Goal: Information Seeking & Learning: Learn about a topic

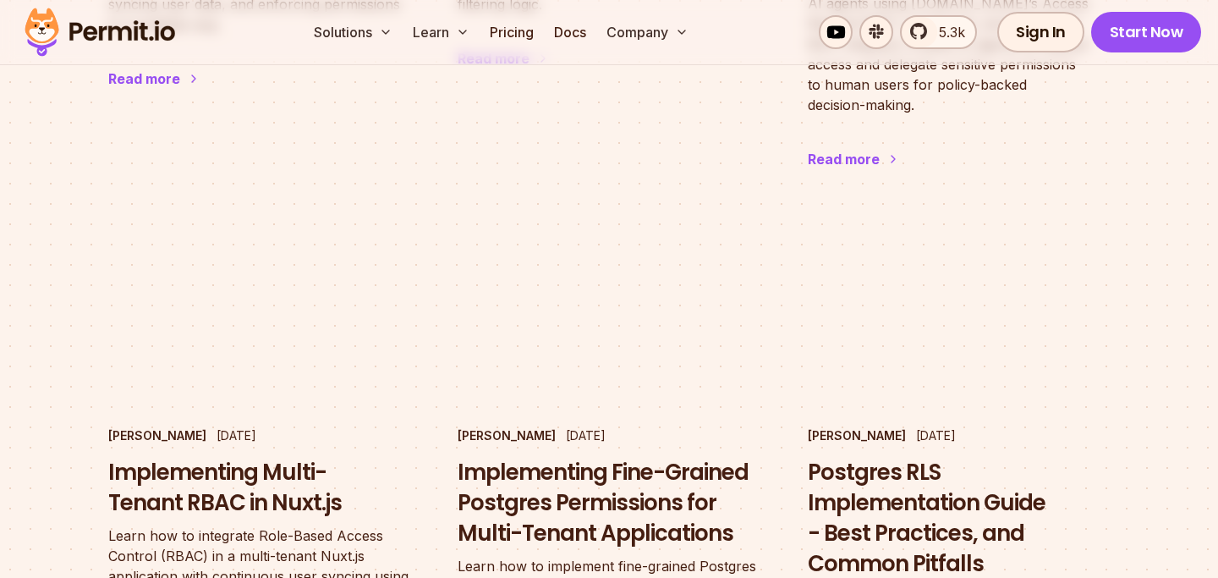
scroll to position [2134, 0]
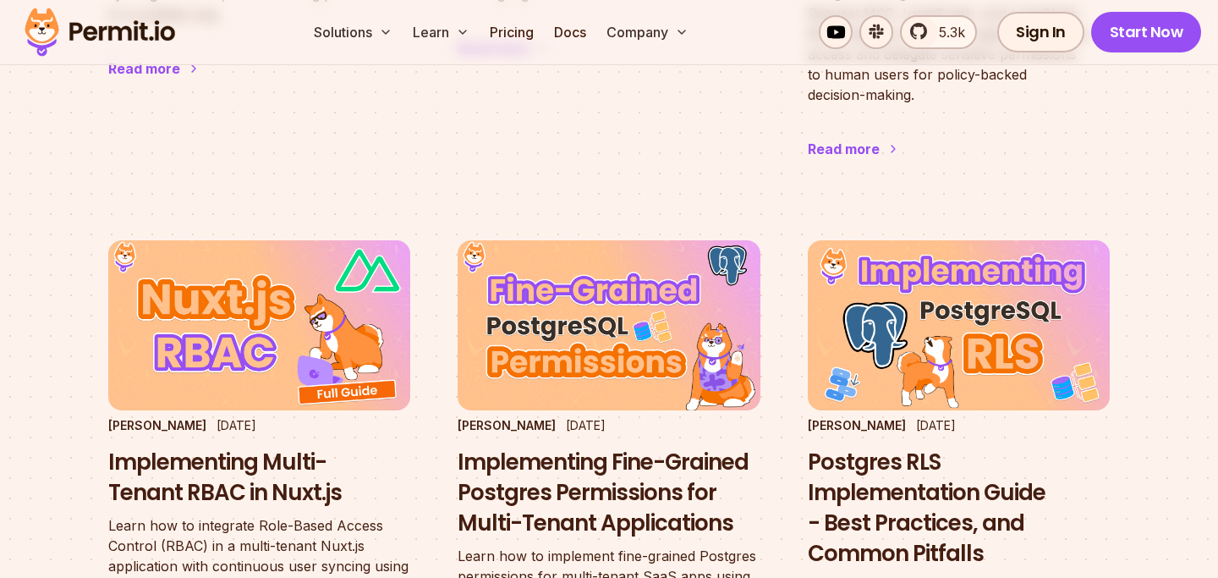
click at [124, 20] on img at bounding box center [100, 32] width 166 height 58
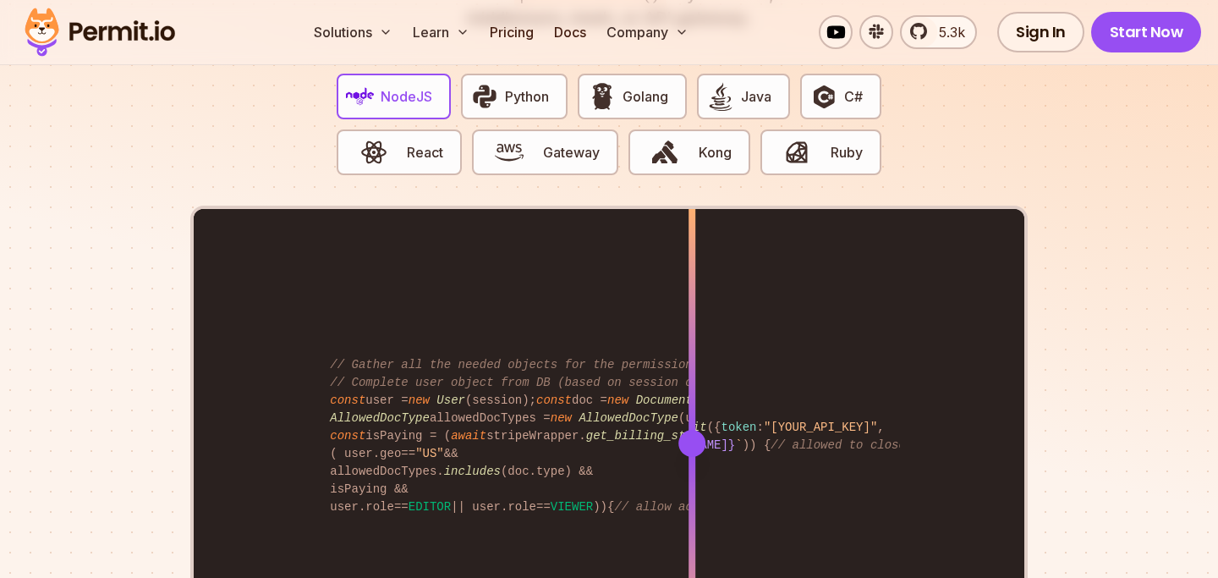
scroll to position [3364, 0]
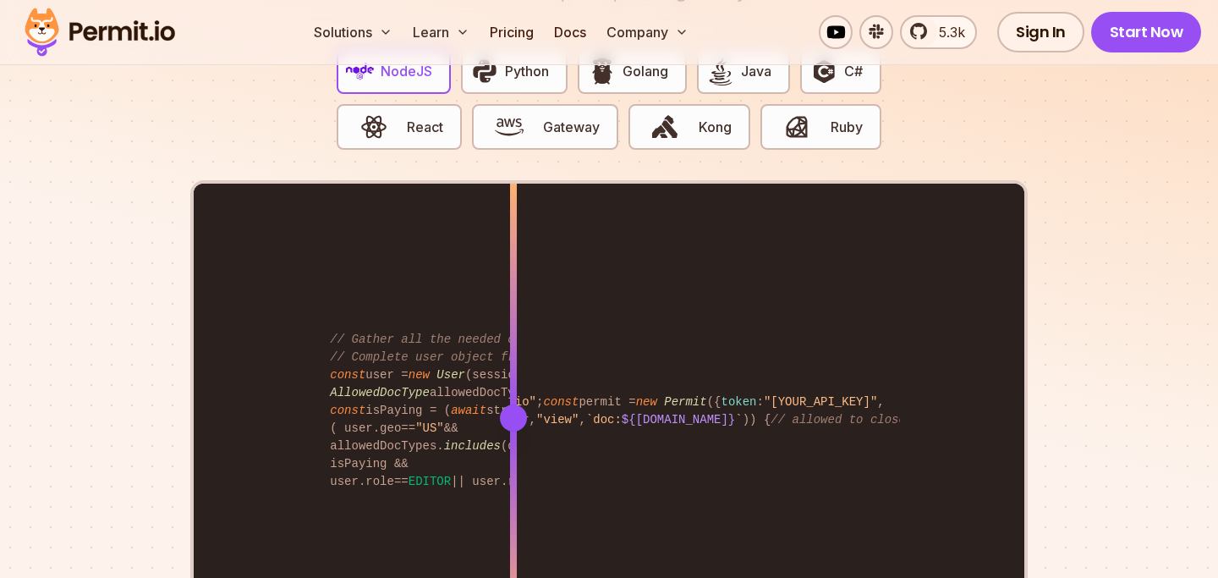
drag, startPoint x: 689, startPoint y: 402, endPoint x: 513, endPoint y: 406, distance: 176.0
click at [513, 406] on div at bounding box center [513, 417] width 27 height 27
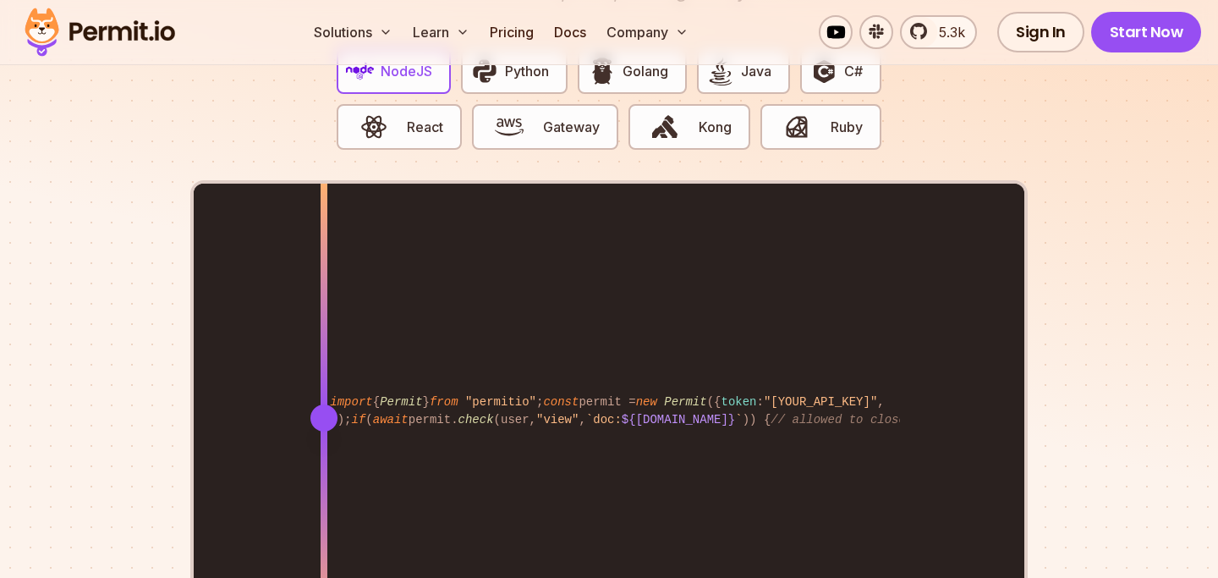
drag, startPoint x: 513, startPoint y: 400, endPoint x: 324, endPoint y: 414, distance: 189.1
click at [324, 414] on div at bounding box center [324, 417] width 7 height 467
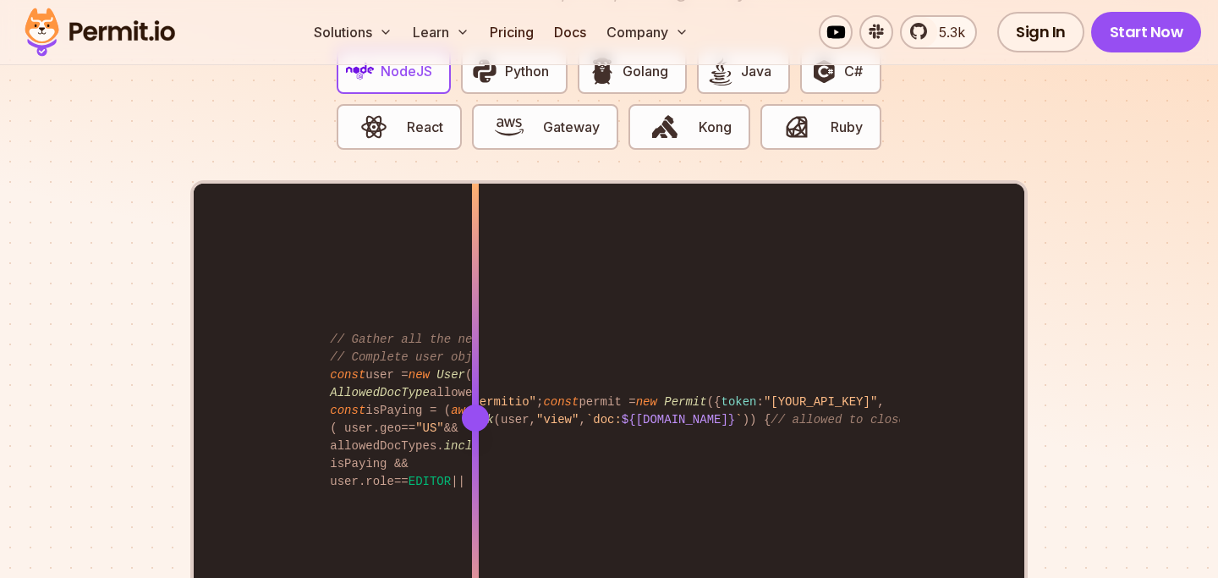
drag, startPoint x: 326, startPoint y: 398, endPoint x: 502, endPoint y: 404, distance: 176.0
click at [489, 404] on div at bounding box center [475, 417] width 27 height 27
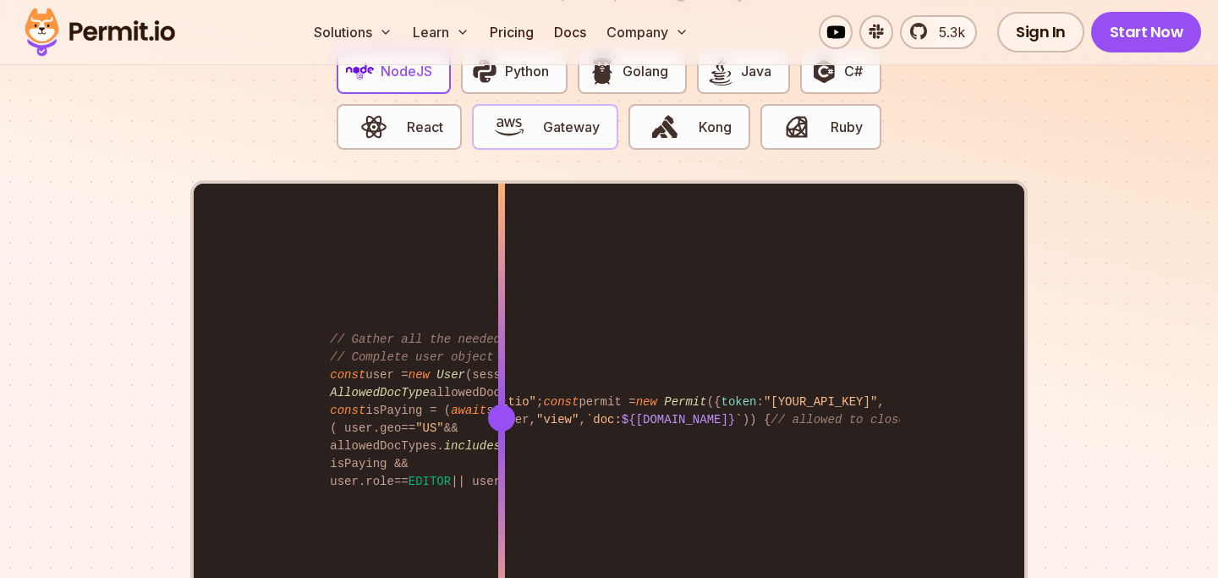
click at [548, 117] on span "Gateway" at bounding box center [571, 127] width 57 height 20
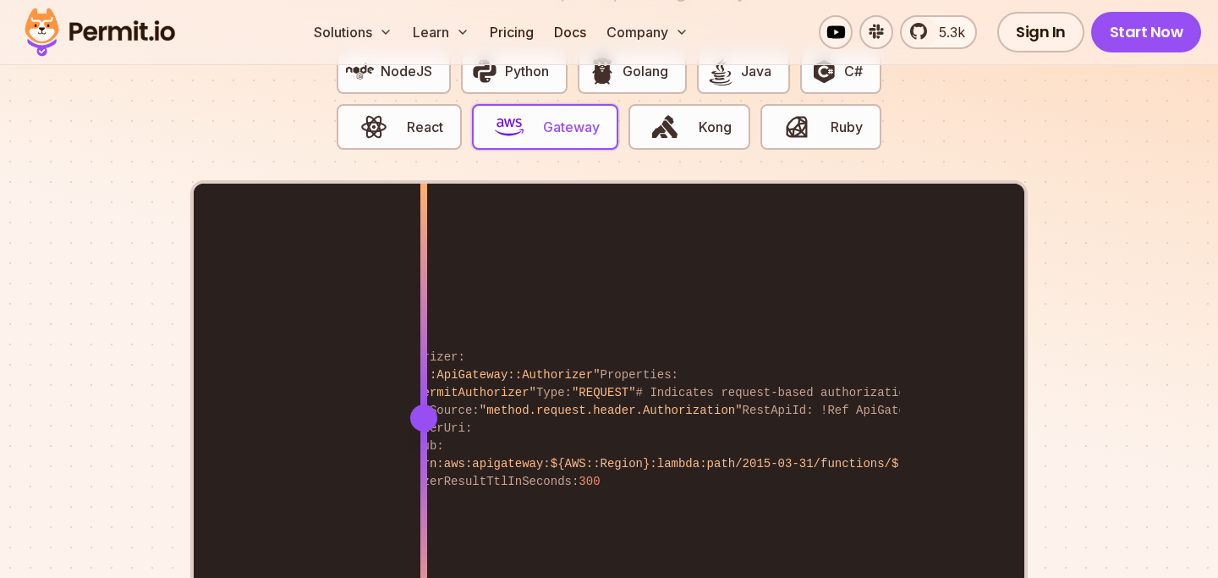
drag, startPoint x: 678, startPoint y: 398, endPoint x: 421, endPoint y: 323, distance: 266.9
click at [421, 323] on div "Resources: PermitAuthorizer: Type: "AWS::ApiGateway::Authorizer" Properties: Na…" at bounding box center [609, 417] width 831 height 467
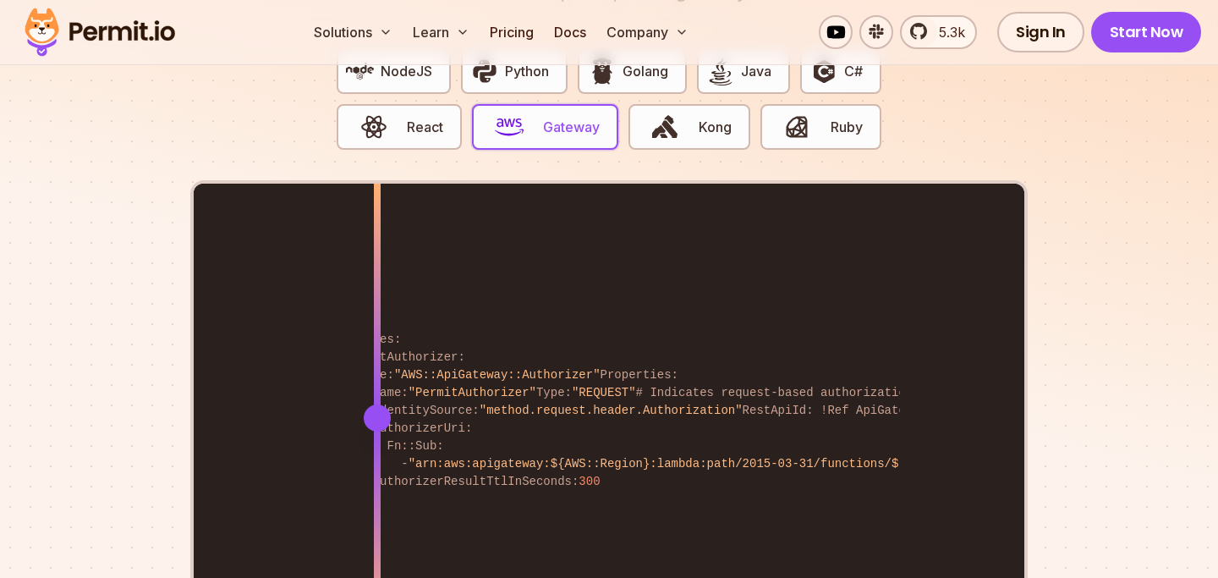
drag, startPoint x: 421, startPoint y: 323, endPoint x: 425, endPoint y: 338, distance: 15.0
click at [381, 338] on div at bounding box center [377, 300] width 7 height 233
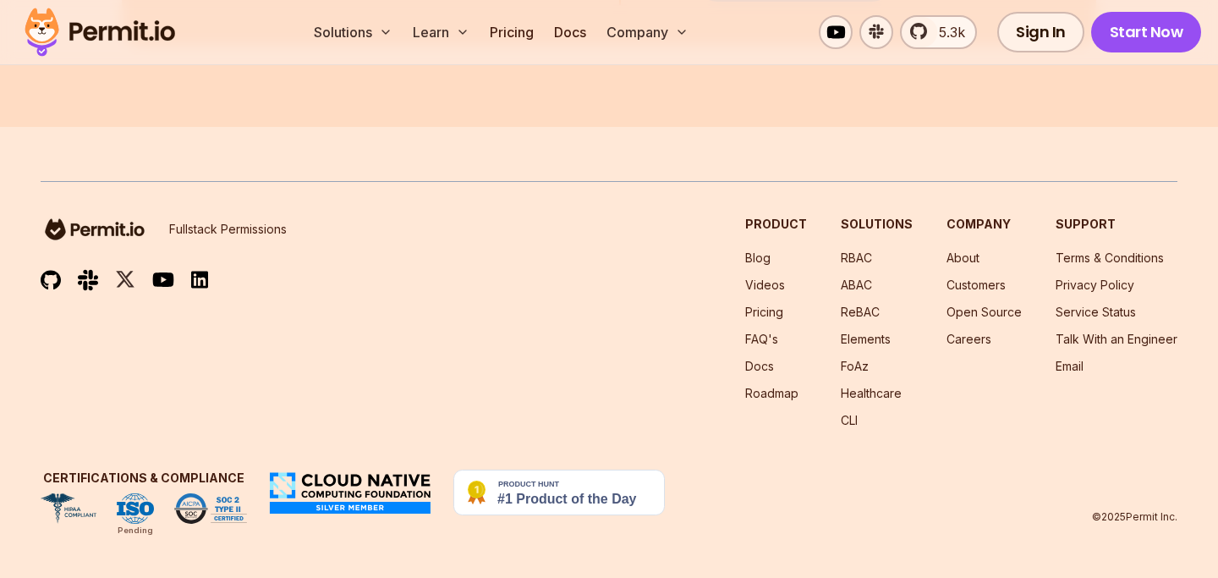
scroll to position [9227, 0]
click at [354, 497] on img at bounding box center [350, 492] width 166 height 46
click at [359, 479] on img at bounding box center [350, 492] width 166 height 46
click at [372, 495] on img at bounding box center [350, 492] width 166 height 46
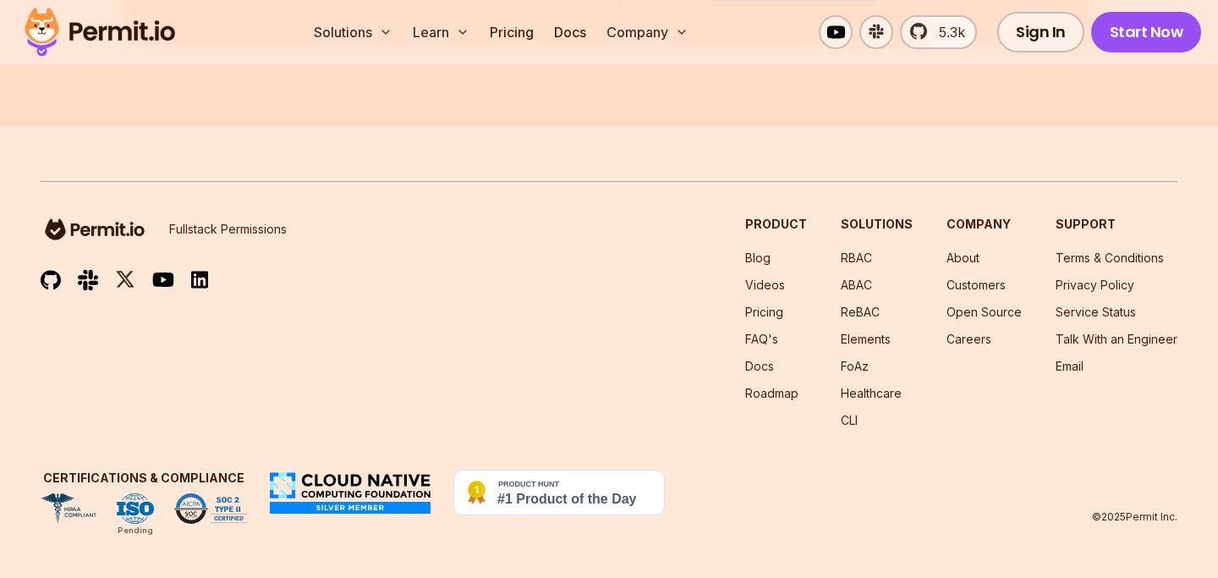
click at [372, 495] on img at bounding box center [350, 492] width 166 height 46
